Goal: Register for event/course

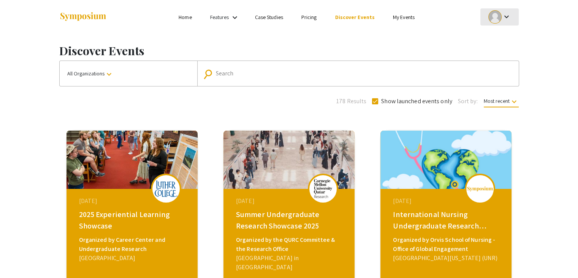
click at [498, 18] on div at bounding box center [495, 16] width 13 height 13
click at [504, 38] on button "My Account" at bounding box center [504, 38] width 47 height 18
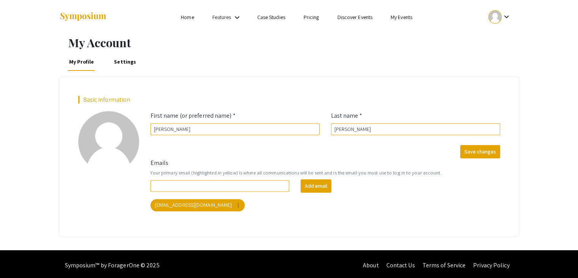
click at [193, 172] on small "Your primary email (highlighted in yellow) is where all communications will be …" at bounding box center [326, 172] width 350 height 7
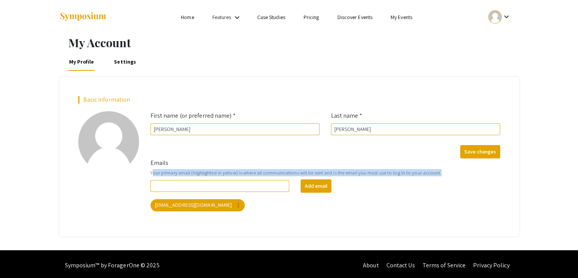
click at [193, 172] on small "Your primary email (highlighted in yellow) is where all communications will be …" at bounding box center [326, 172] width 350 height 7
click at [496, 15] on div at bounding box center [495, 16] width 13 height 13
click at [493, 43] on button "My Account" at bounding box center [504, 38] width 47 height 18
click at [498, 21] on div at bounding box center [495, 16] width 13 height 13
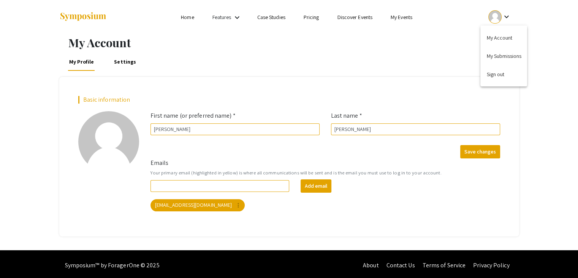
click at [396, 21] on div at bounding box center [289, 139] width 578 height 278
click at [396, 21] on li "My Events" at bounding box center [402, 17] width 40 height 9
click at [394, 18] on link "My Events" at bounding box center [402, 17] width 22 height 7
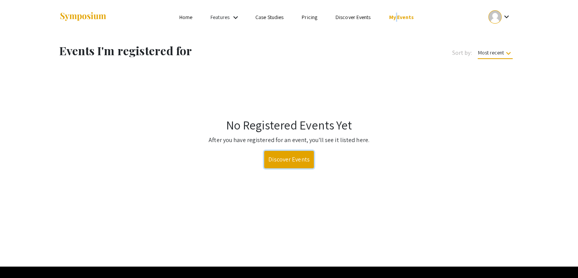
click at [284, 156] on link "Discover Events" at bounding box center [289, 159] width 50 height 17
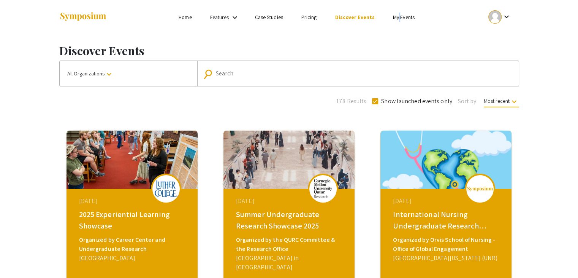
scroll to position [49, 0]
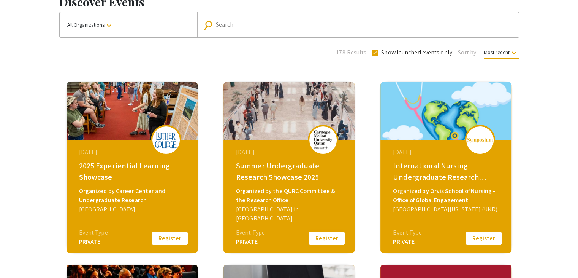
click at [330, 243] on button "Register" at bounding box center [327, 238] width 38 height 16
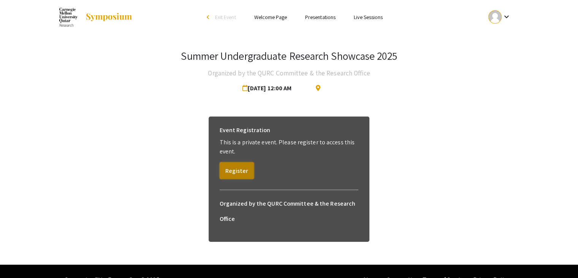
click at [240, 163] on button "Register" at bounding box center [237, 170] width 34 height 17
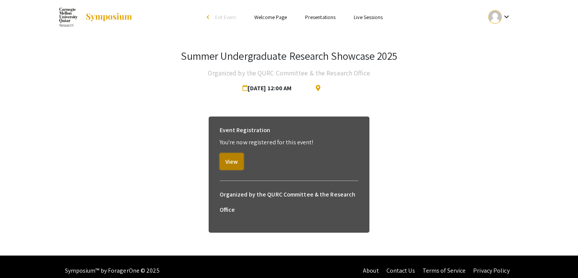
click at [235, 158] on button "View" at bounding box center [232, 161] width 24 height 17
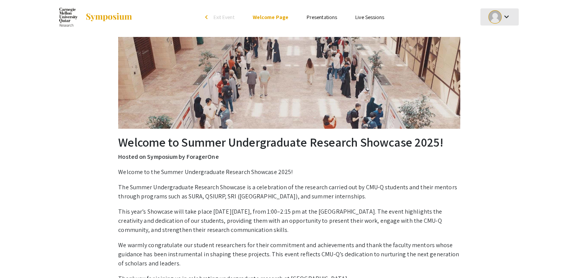
click at [497, 17] on div at bounding box center [495, 16] width 13 height 13
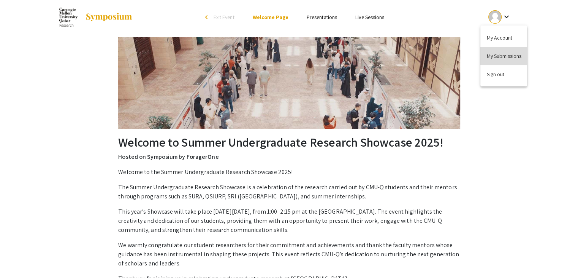
click at [497, 56] on button "My Submissions" at bounding box center [504, 56] width 47 height 18
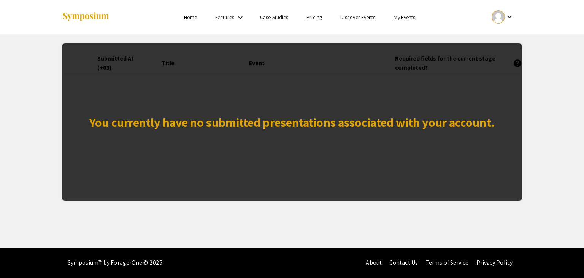
click at [237, 20] on mat-icon "keyboard_arrow_down" at bounding box center [240, 17] width 9 height 9
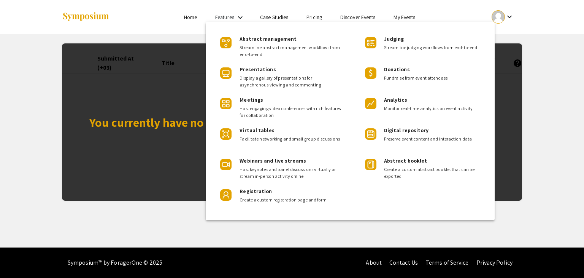
click at [189, 21] on div at bounding box center [292, 139] width 584 height 278
click at [189, 21] on li "Home" at bounding box center [190, 17] width 31 height 9
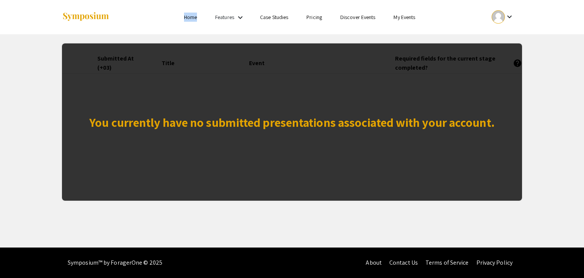
click at [189, 16] on link "Home" at bounding box center [190, 17] width 13 height 7
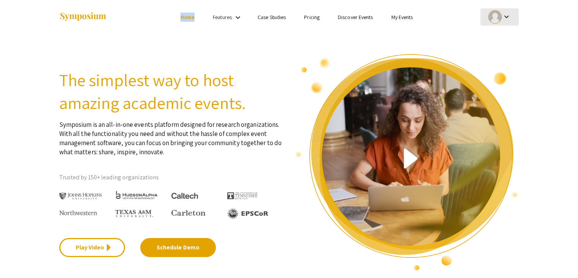
click at [509, 22] on div "keyboard_arrow_down" at bounding box center [500, 16] width 26 height 17
click at [426, 13] on div at bounding box center [289, 139] width 578 height 278
click at [507, 15] on mat-icon "keyboard_arrow_down" at bounding box center [506, 16] width 9 height 9
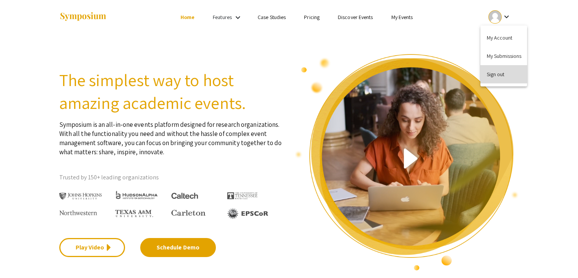
click at [494, 75] on button "Sign out" at bounding box center [504, 74] width 47 height 18
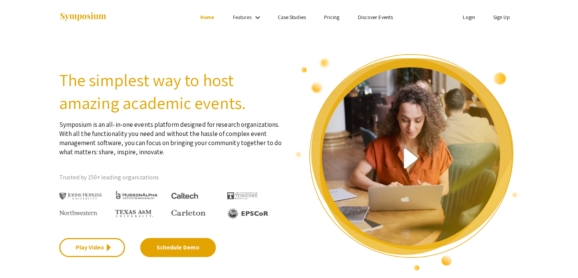
click at [469, 17] on link "Login" at bounding box center [469, 17] width 12 height 7
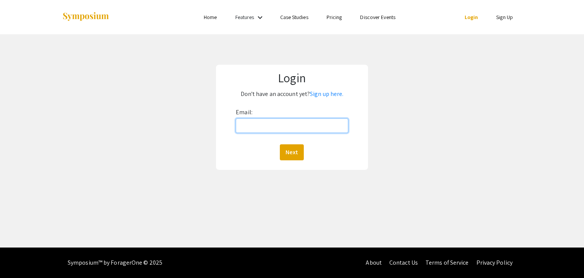
click at [310, 123] on input "Email:" at bounding box center [292, 125] width 112 height 14
type input "[EMAIL_ADDRESS][PERSON_NAME][DOMAIN_NAME]"
click at [280, 144] on button "Next" at bounding box center [292, 152] width 24 height 16
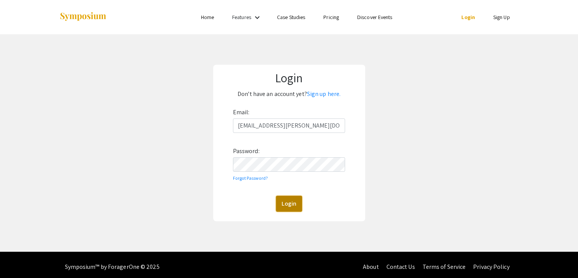
click at [287, 208] on button "Login" at bounding box center [289, 203] width 26 height 16
